Goal: Transaction & Acquisition: Purchase product/service

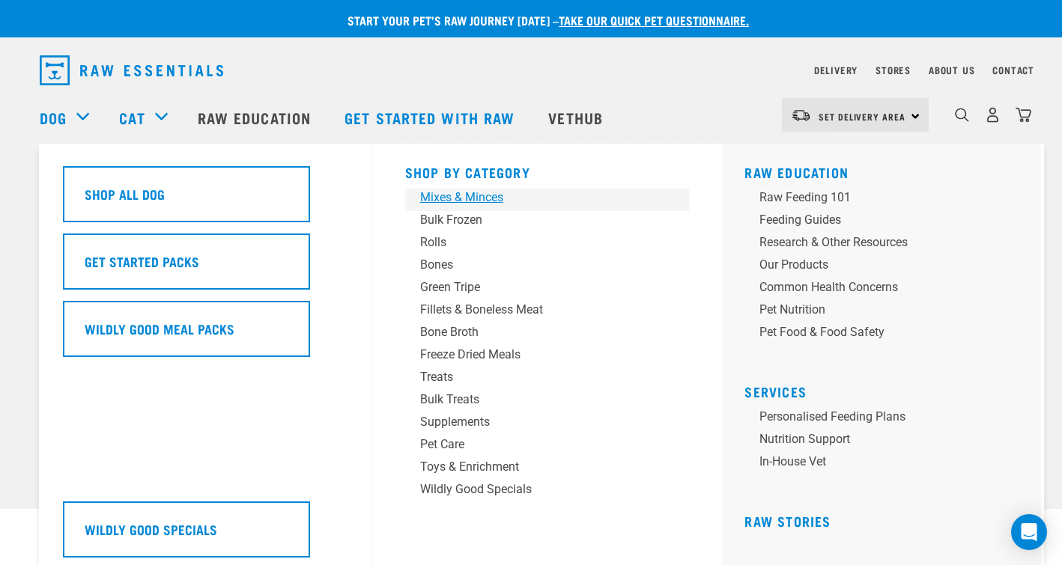
click at [463, 196] on div "Mixes & Minces" at bounding box center [537, 198] width 234 height 18
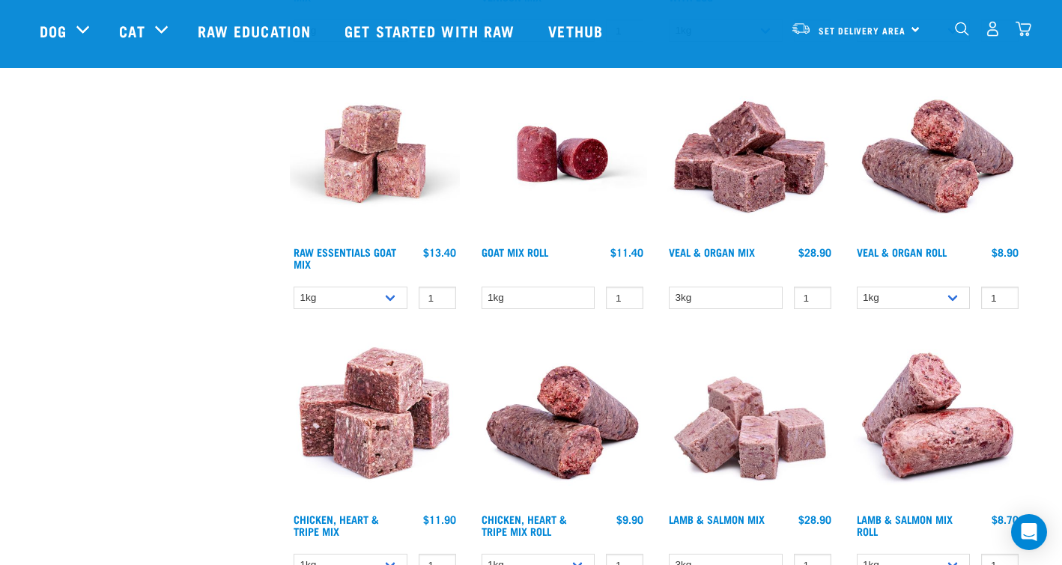
scroll to position [698, 0]
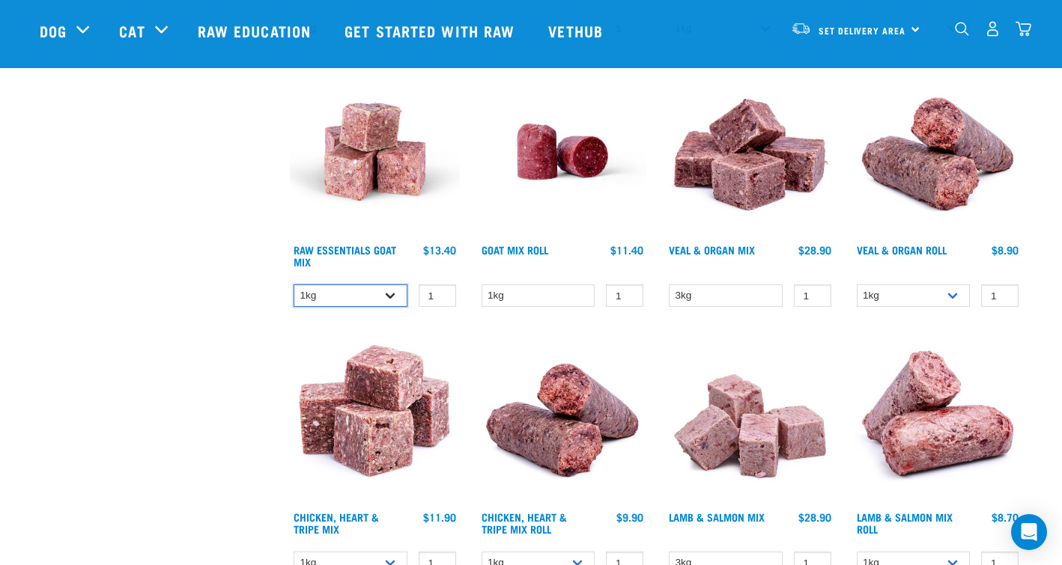
select select "344957"
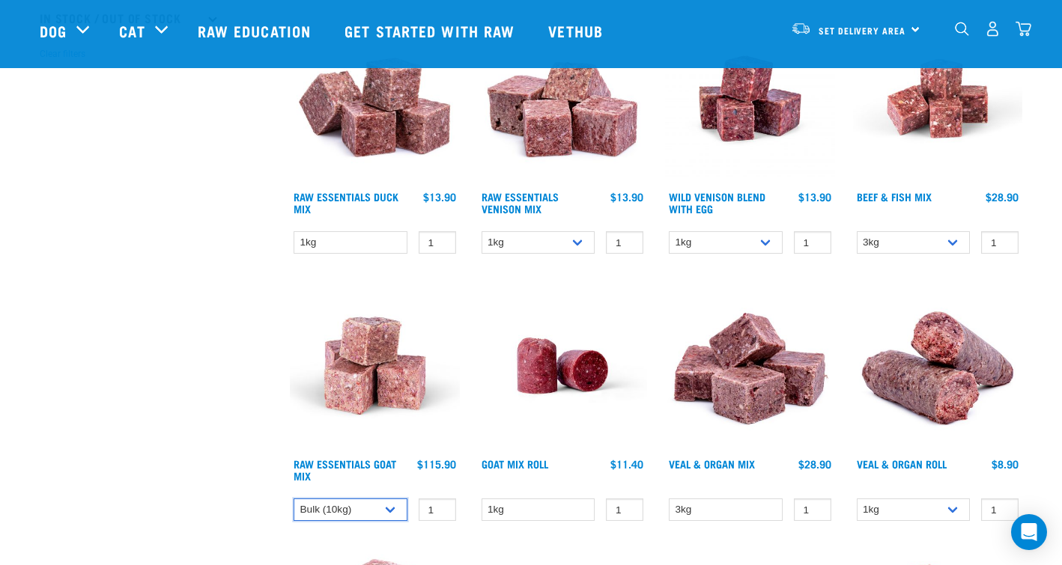
scroll to position [482, 0]
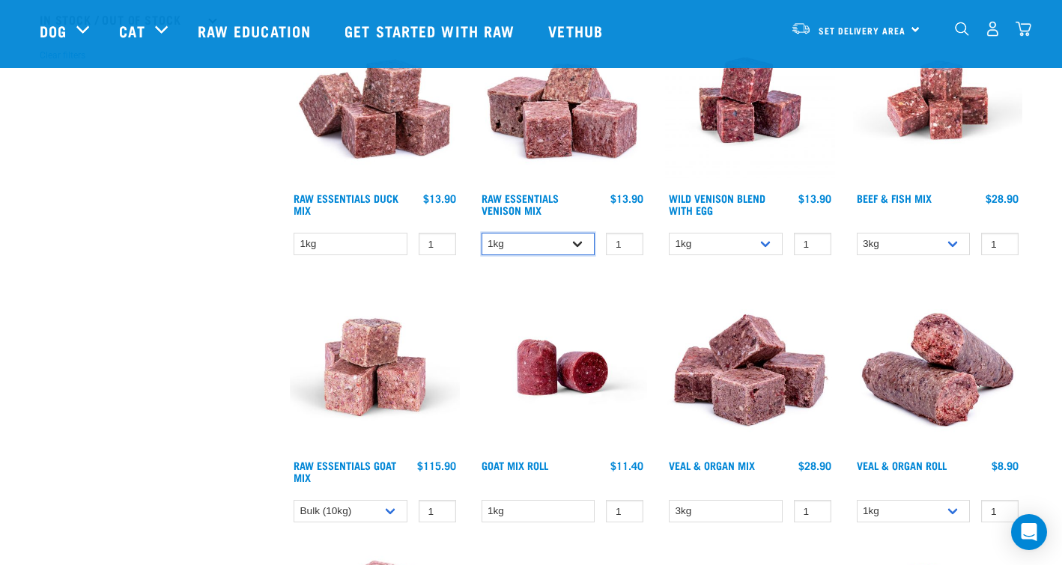
select select "712"
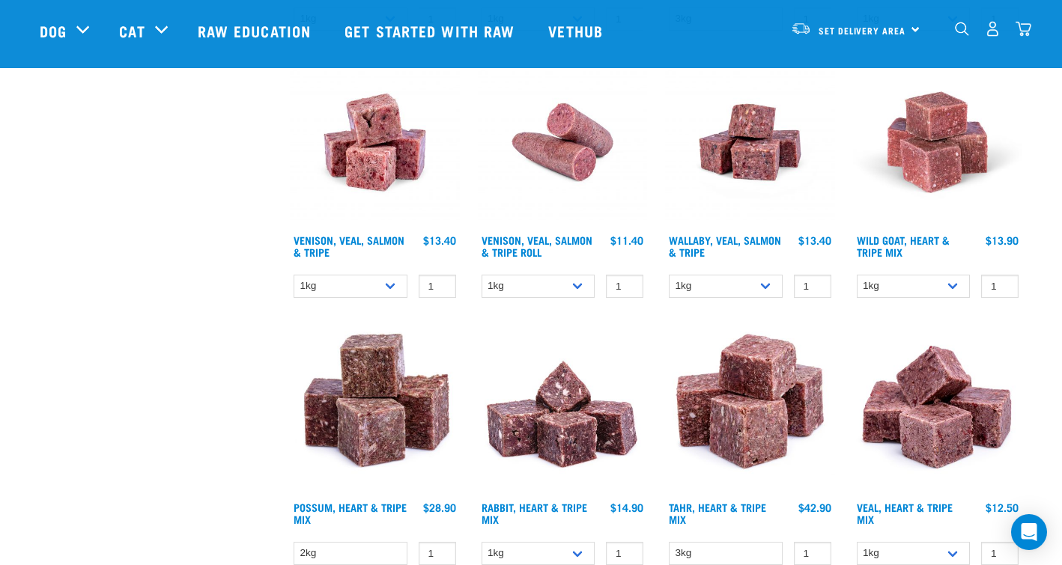
scroll to position [1510, 0]
select select "327935"
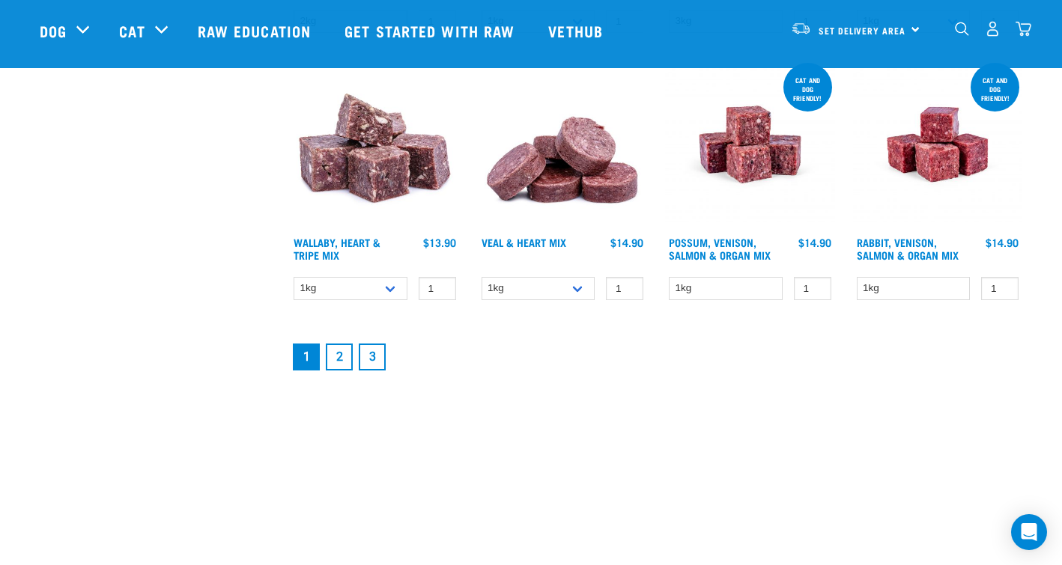
scroll to position [2106, 0]
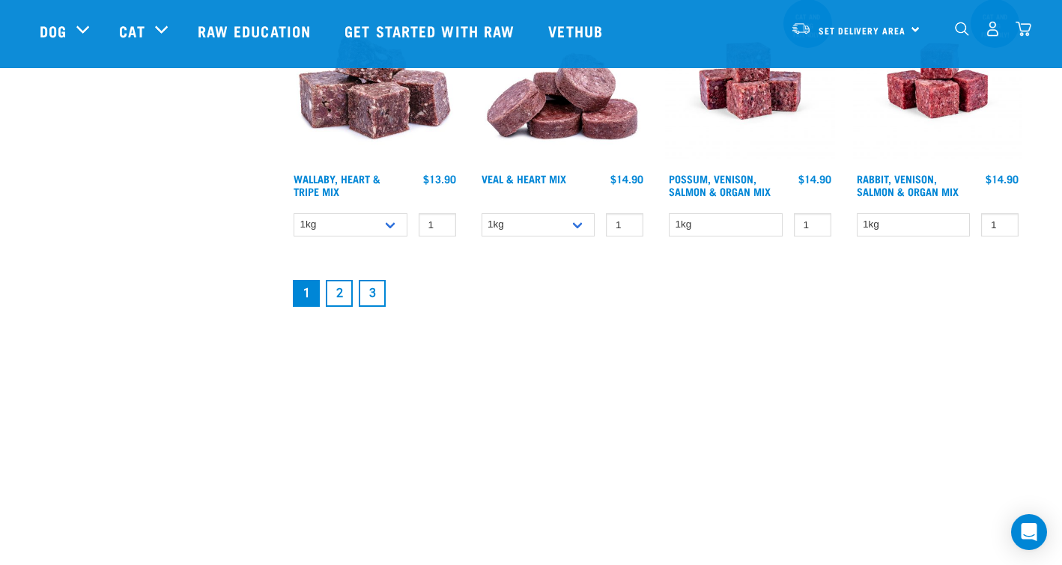
click at [340, 290] on link "2" at bounding box center [339, 293] width 27 height 27
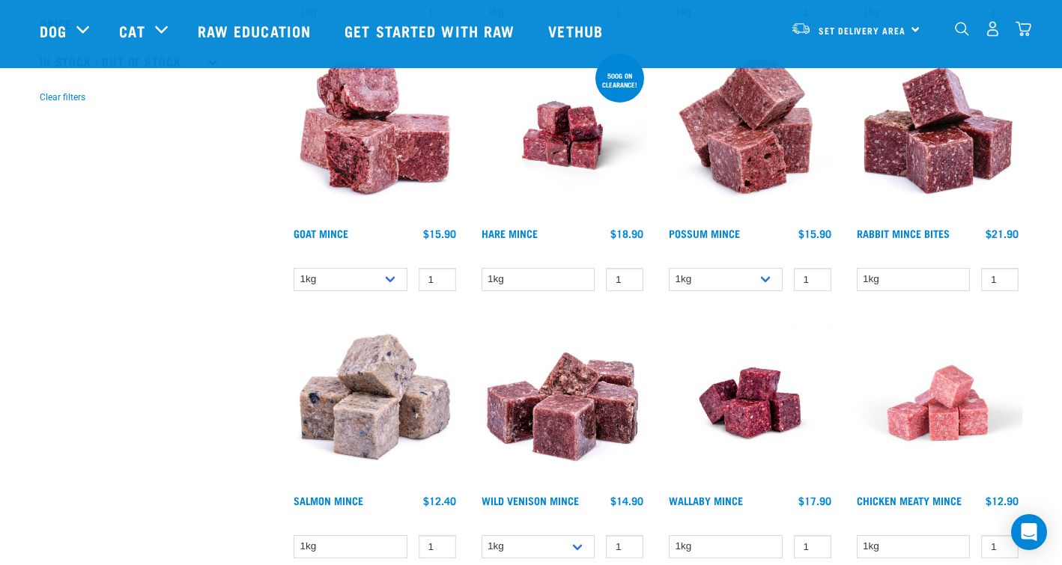
scroll to position [449, 0]
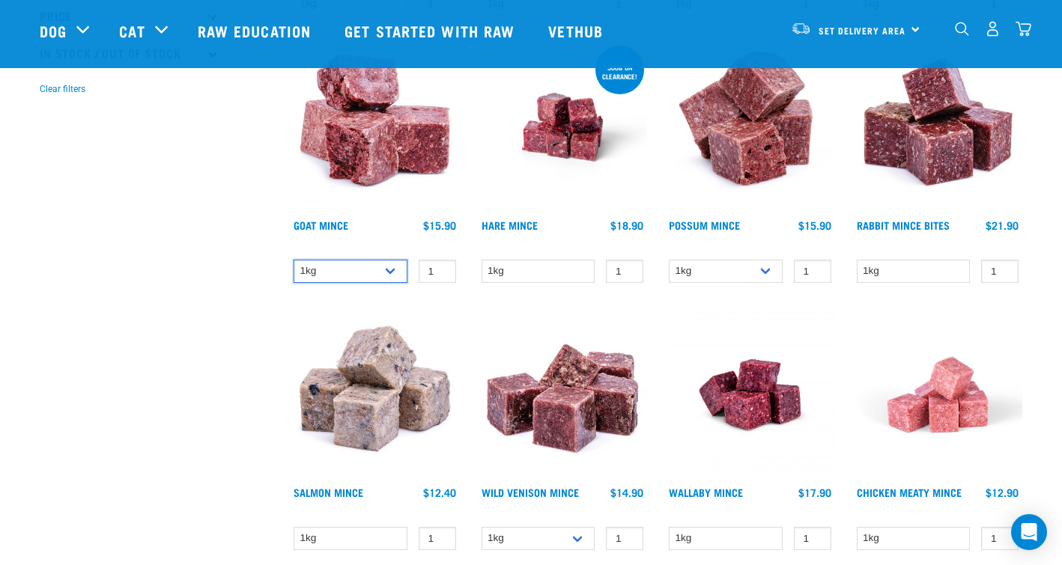
drag, startPoint x: 395, startPoint y: 270, endPoint x: 289, endPoint y: 299, distance: 109.4
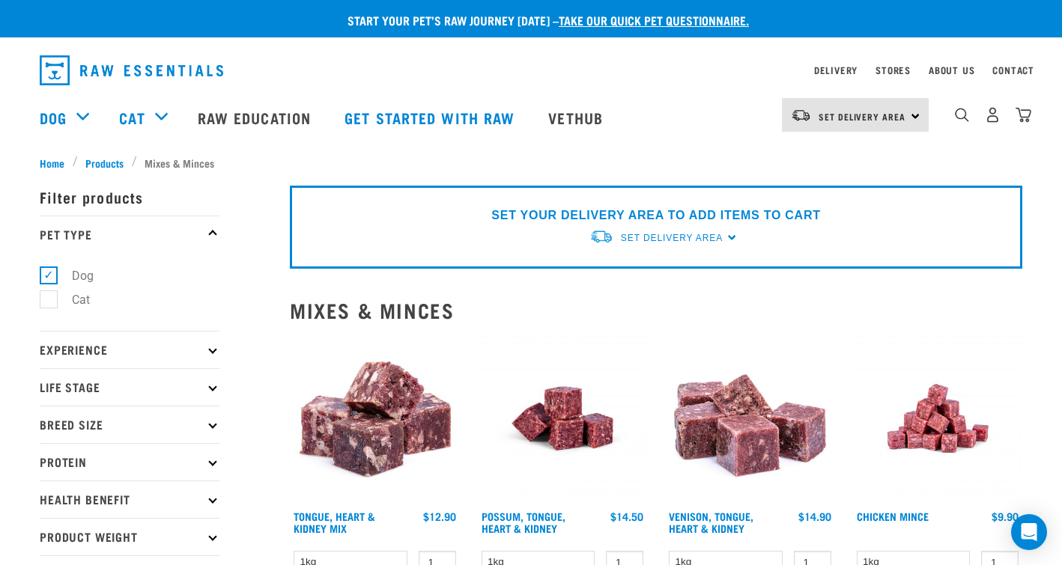
scroll to position [0, 0]
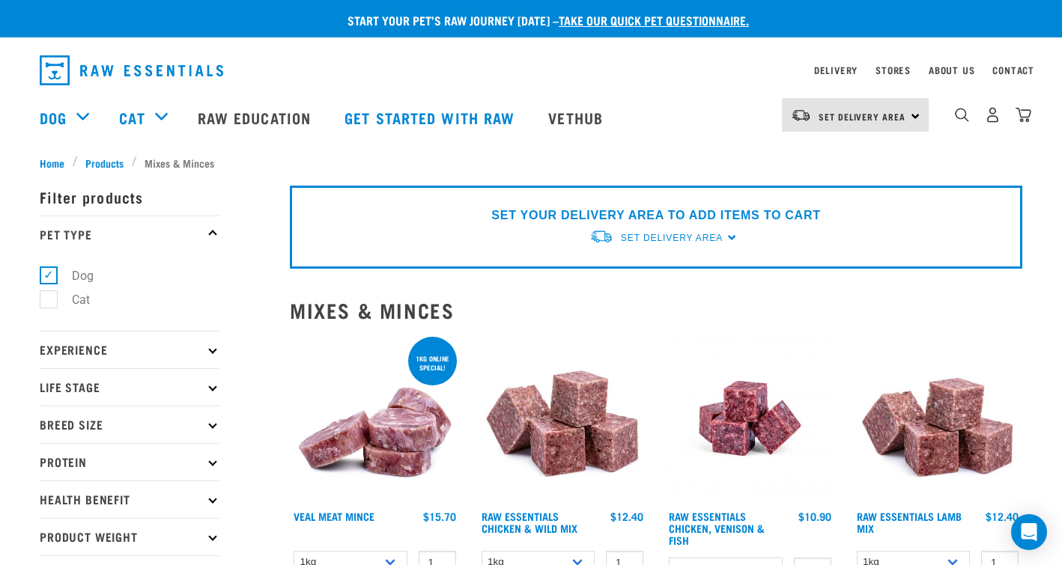
select select "712"
select select "344957"
select select "327935"
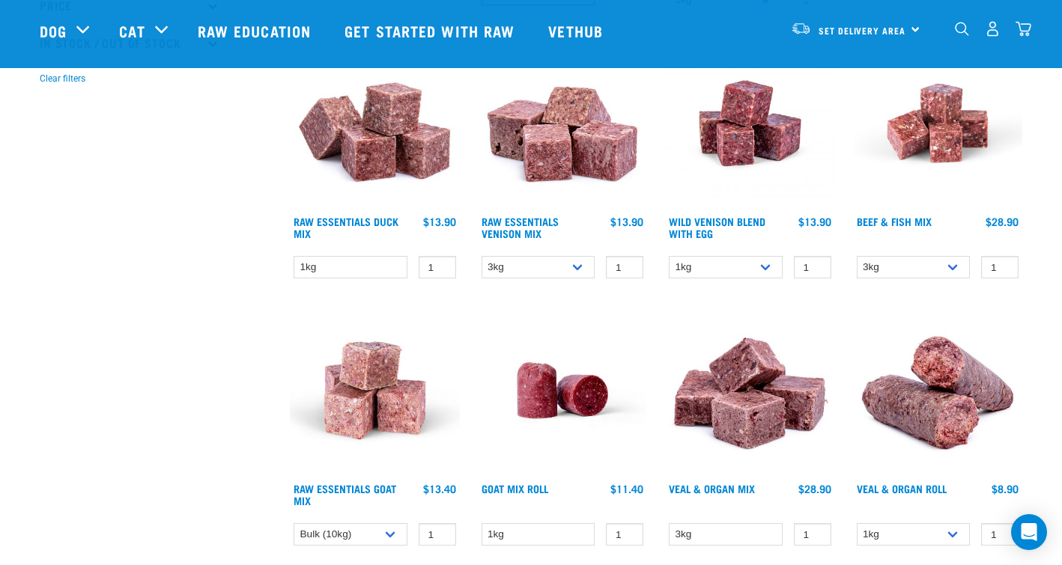
scroll to position [461, 0]
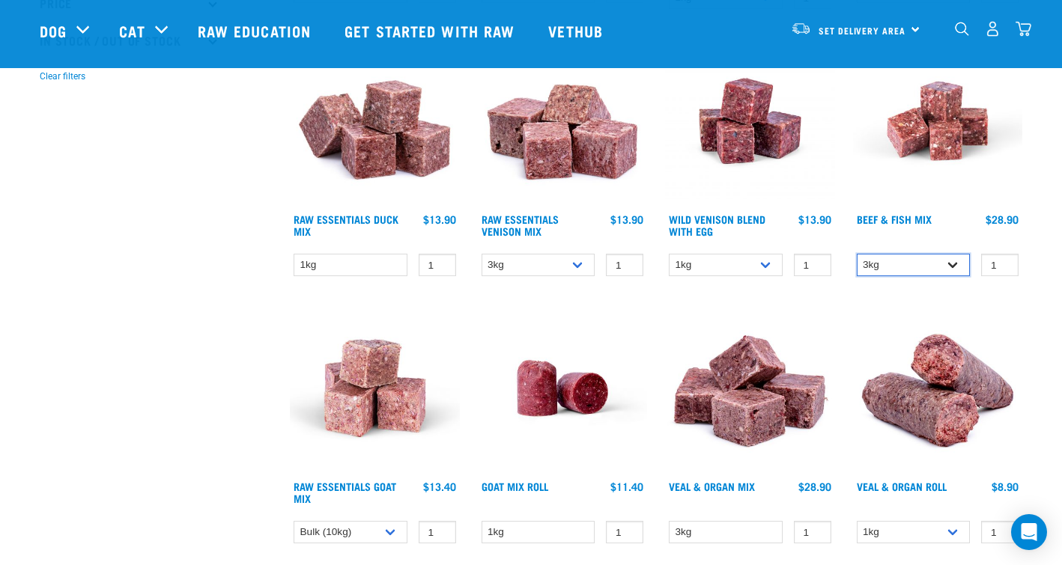
select select "435759"
click at [827, 303] on img at bounding box center [750, 388] width 170 height 170
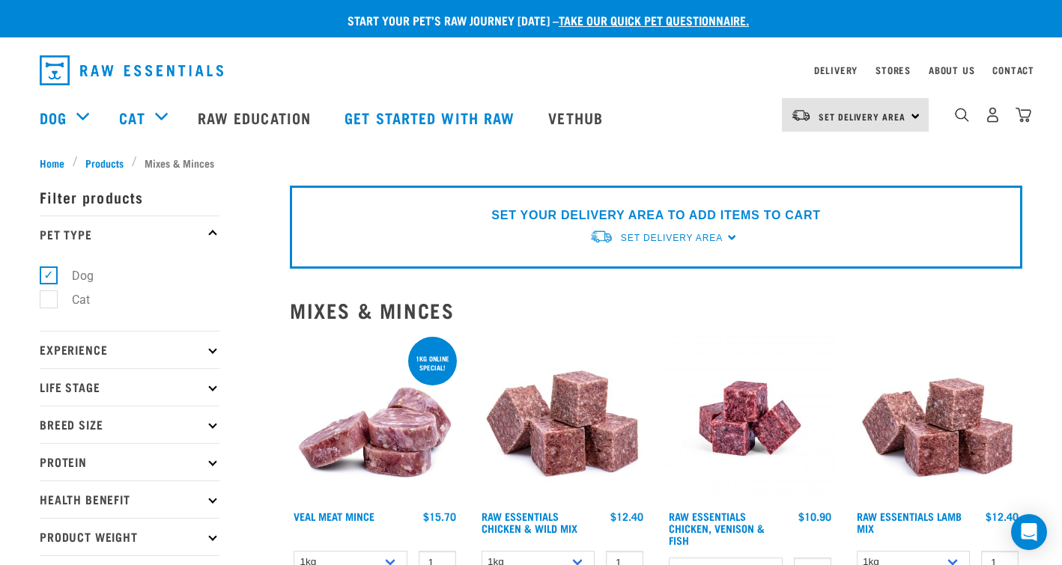
select select "712"
select select "435759"
select select "344957"
select select "327935"
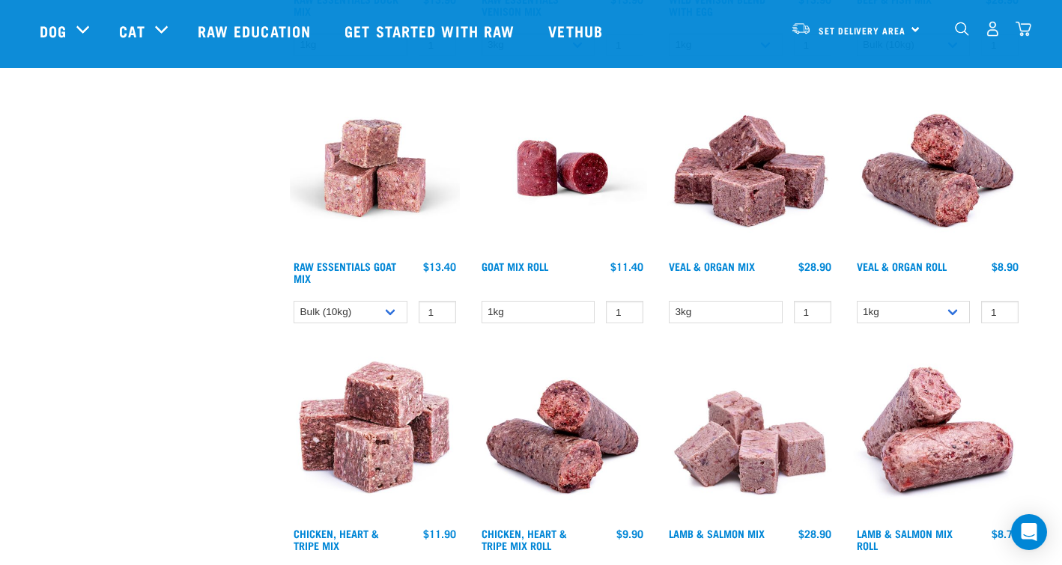
scroll to position [679, 0]
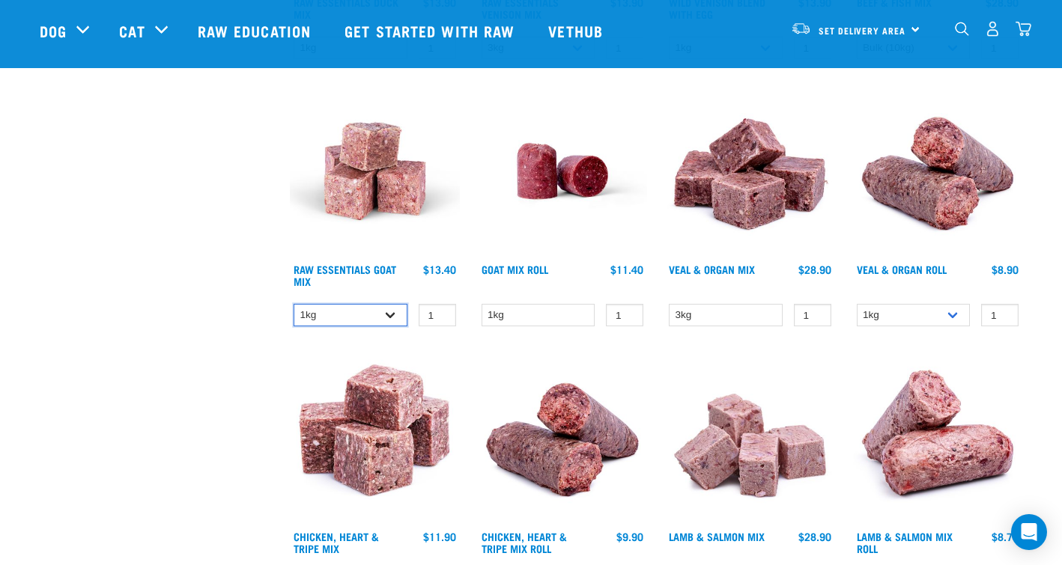
select select "344957"
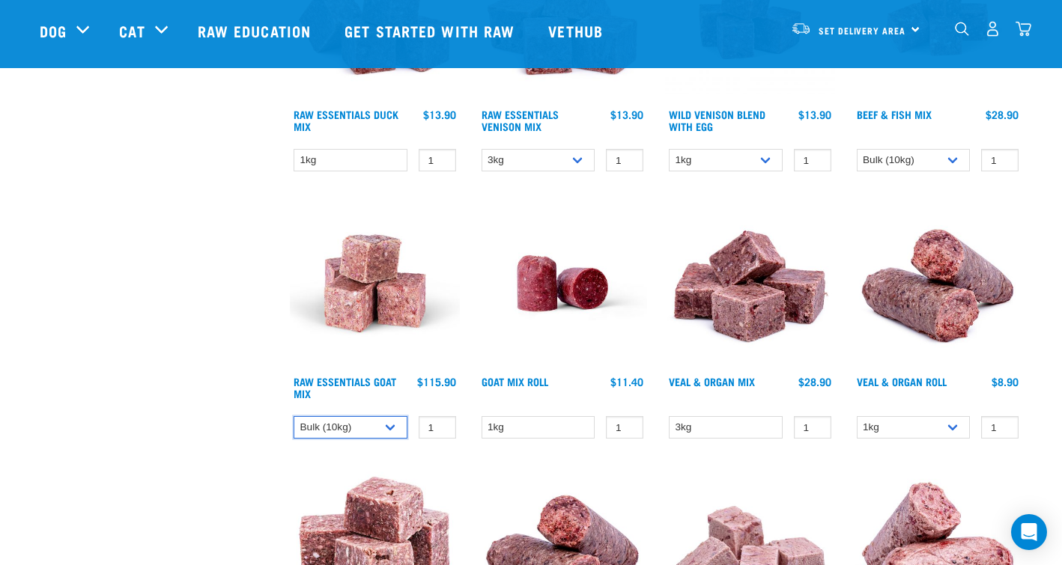
scroll to position [563, 0]
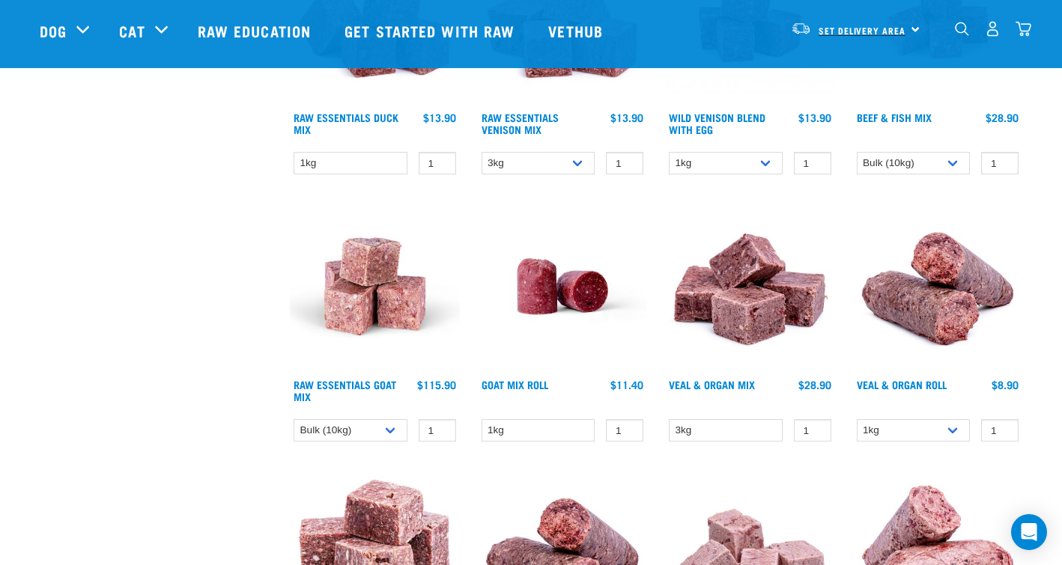
click at [896, 28] on span "Set Delivery Area" at bounding box center [862, 30] width 87 height 5
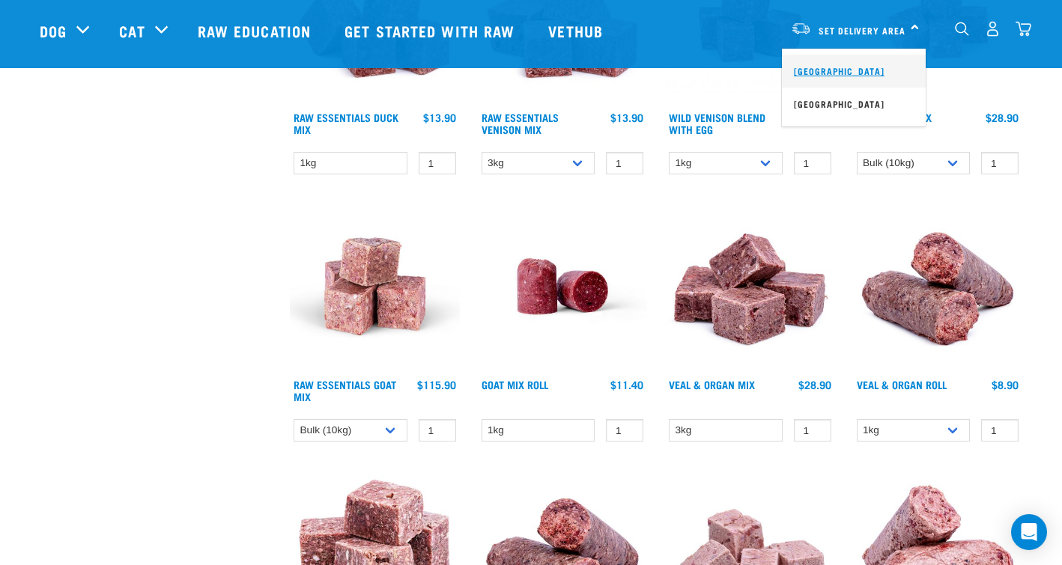
click at [828, 72] on link "[GEOGRAPHIC_DATA]" at bounding box center [854, 71] width 144 height 33
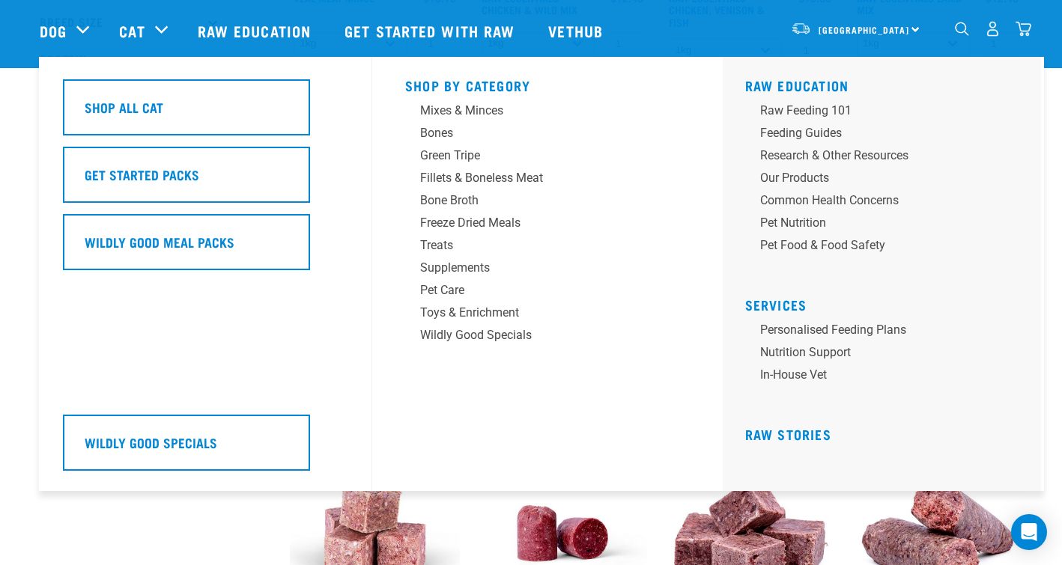
scroll to position [295, 0]
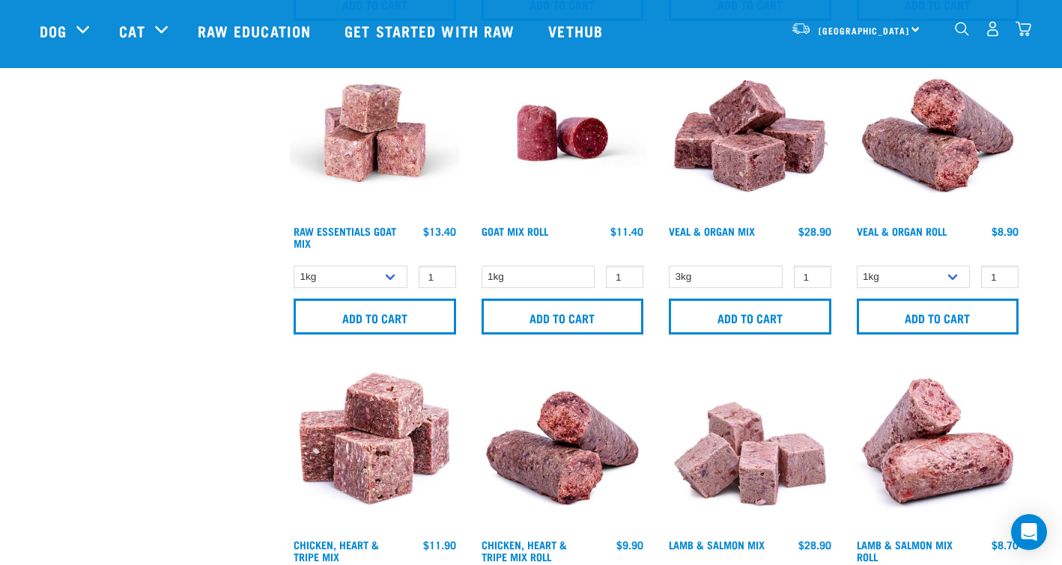
scroll to position [695, 0]
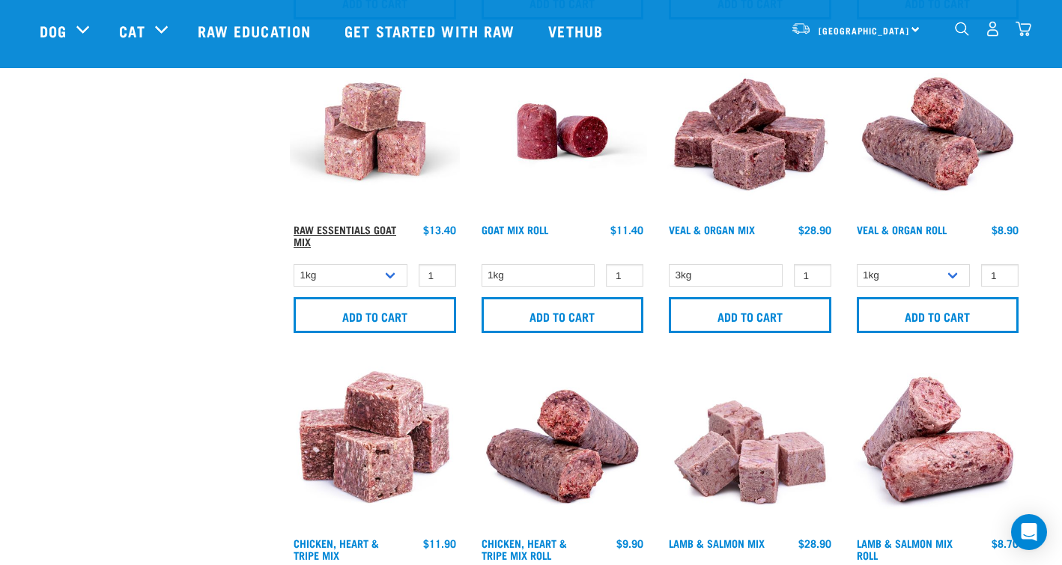
click at [342, 227] on link "Raw Essentials Goat Mix" at bounding box center [345, 235] width 103 height 17
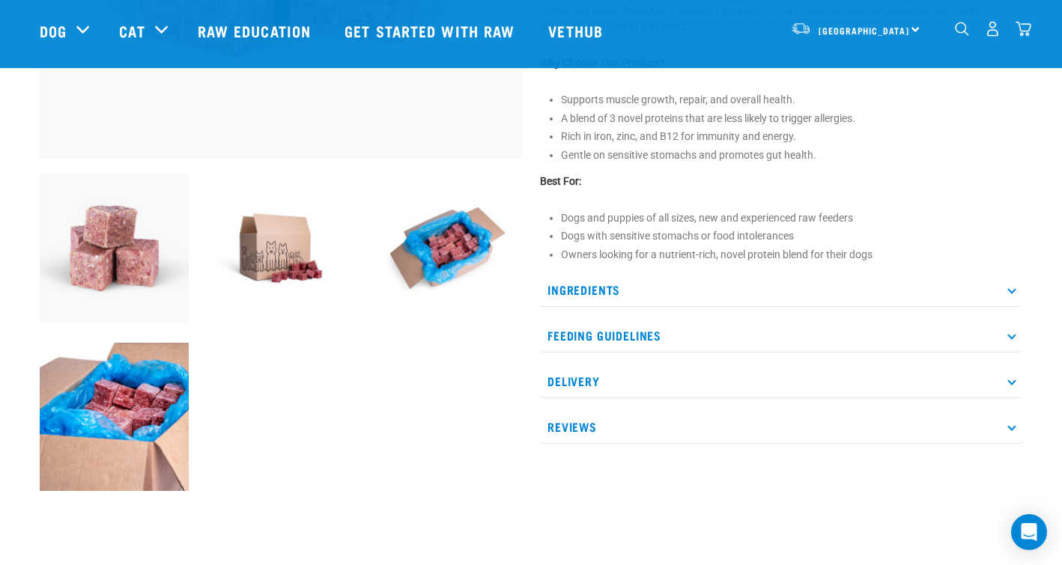
scroll to position [435, 0]
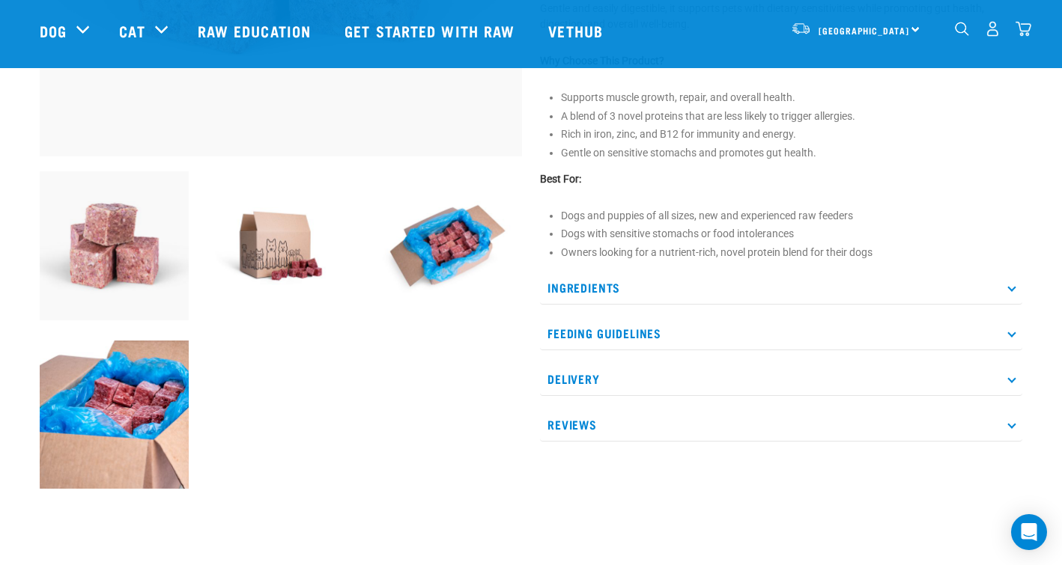
click at [1020, 283] on p "Ingredients" at bounding box center [781, 288] width 482 height 34
